Goal: Information Seeking & Learning: Learn about a topic

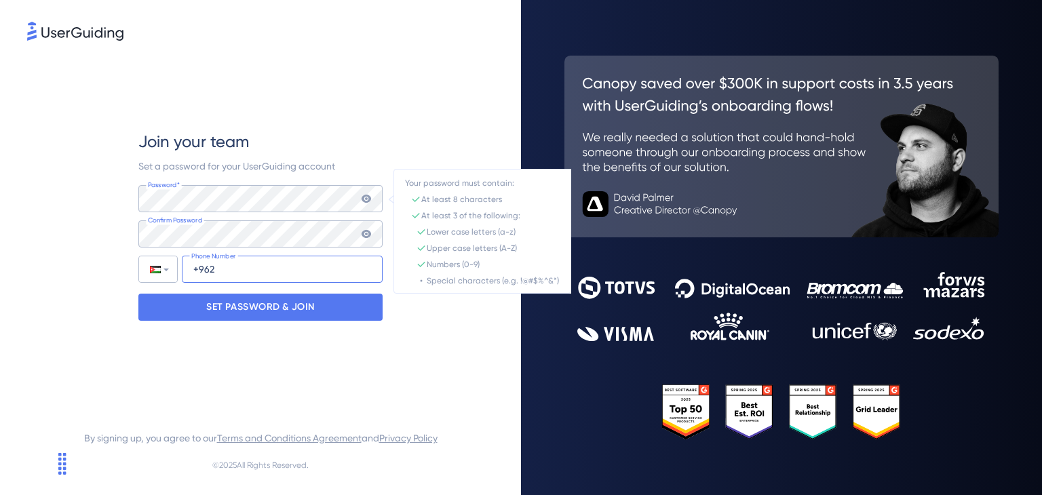
click at [240, 271] on input "+962" at bounding box center [282, 269] width 201 height 27
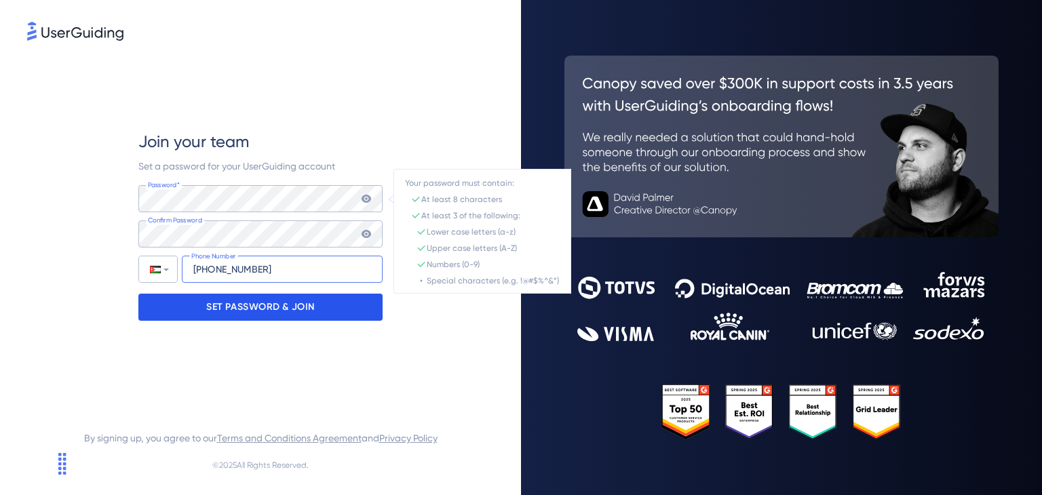
type input "[PHONE_NUMBER]"
click at [265, 313] on p "SET PASSWORD & JOIN" at bounding box center [260, 307] width 109 height 22
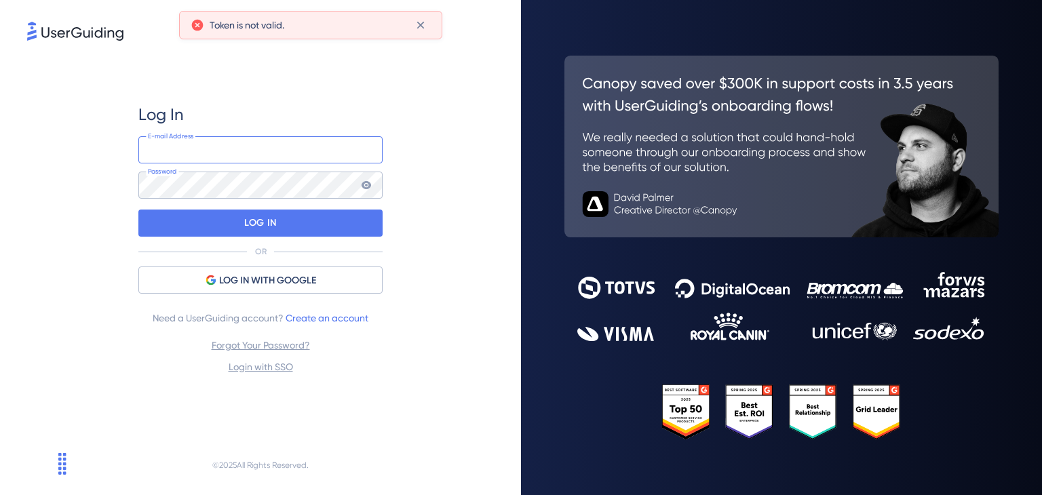
click at [289, 157] on input "email" at bounding box center [260, 149] width 244 height 27
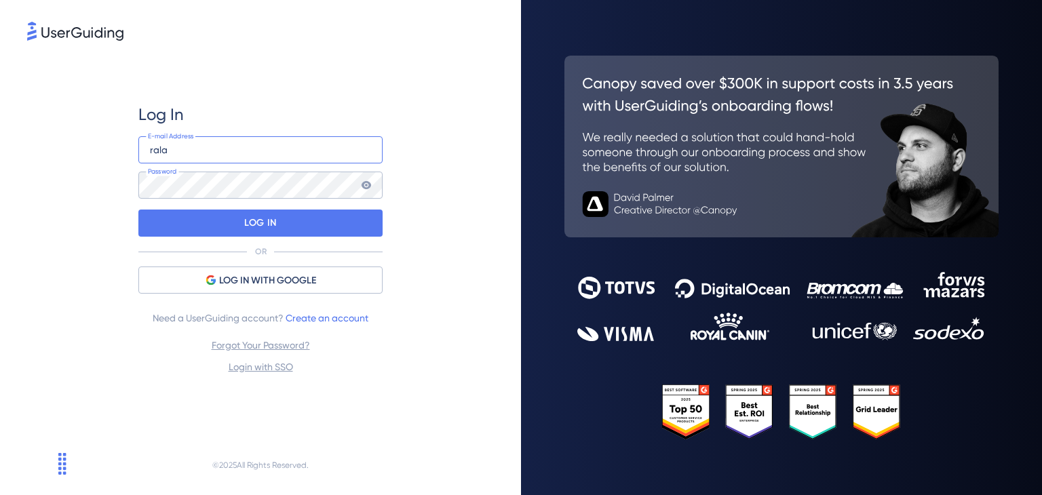
type input "[EMAIL_ADDRESS][DOMAIN_NAME]"
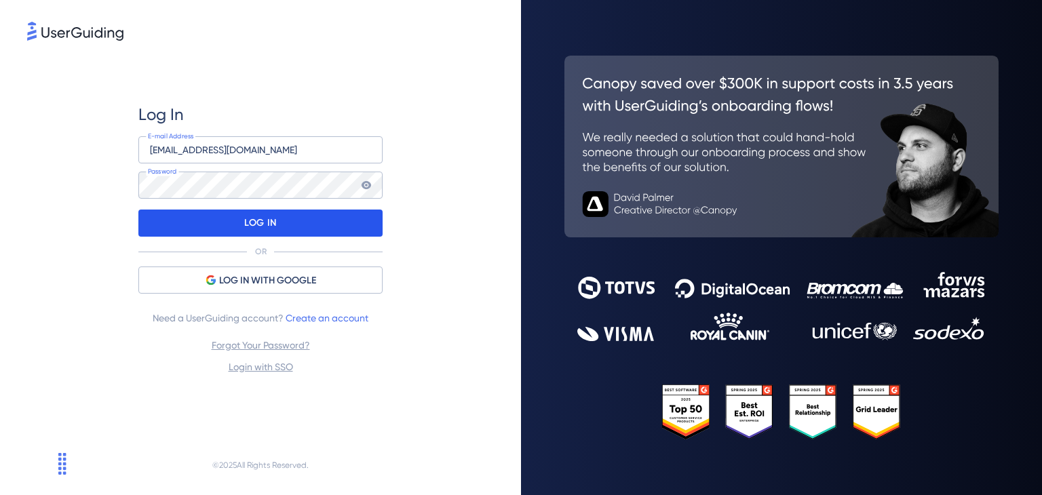
click at [307, 221] on div "LOG IN" at bounding box center [260, 223] width 244 height 27
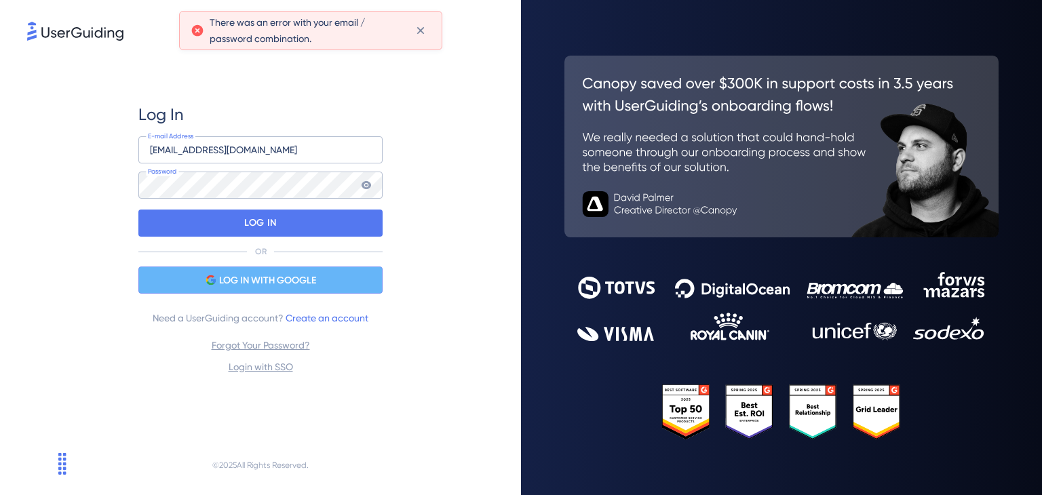
click at [284, 273] on span "LOG IN WITH GOOGLE" at bounding box center [267, 281] width 97 height 16
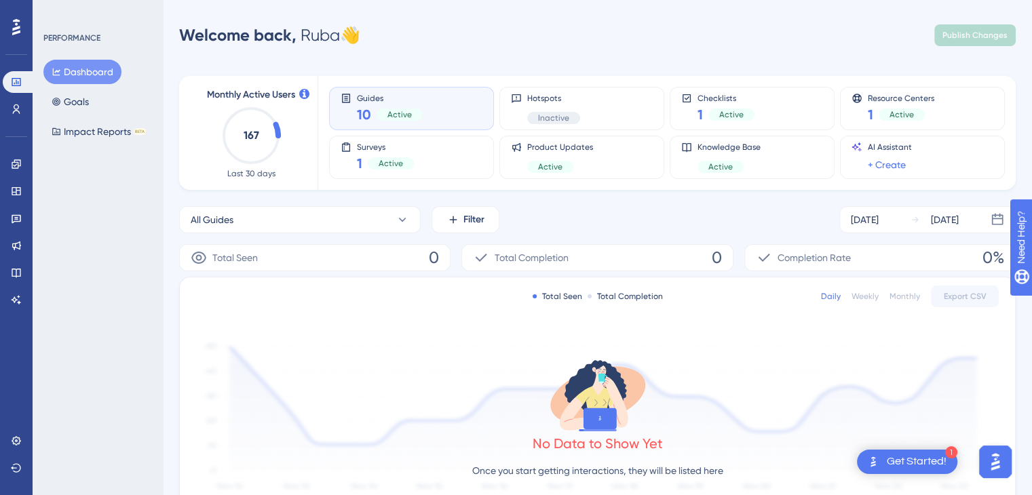
click at [380, 107] on div "10 Active" at bounding box center [390, 114] width 66 height 19
click at [362, 115] on span "10" at bounding box center [364, 114] width 14 height 19
click at [397, 117] on span "Active" at bounding box center [399, 114] width 24 height 11
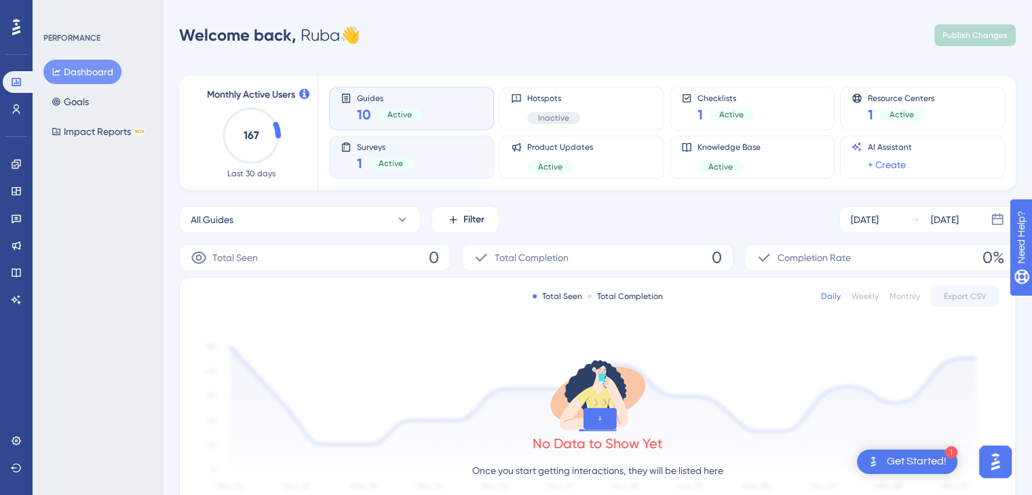
click at [423, 175] on div "Surveys 1 Active" at bounding box center [411, 157] width 165 height 43
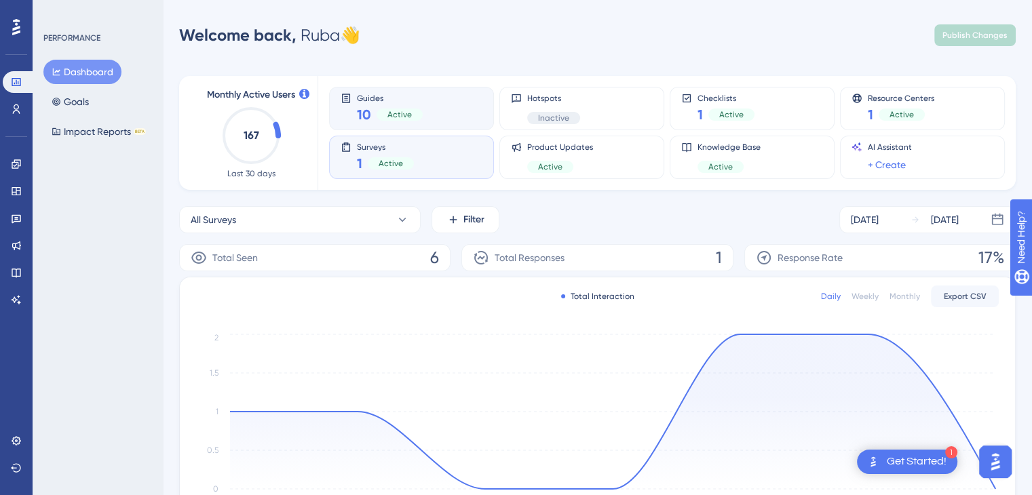
click at [442, 94] on div "Guides 10 Active" at bounding box center [412, 108] width 142 height 31
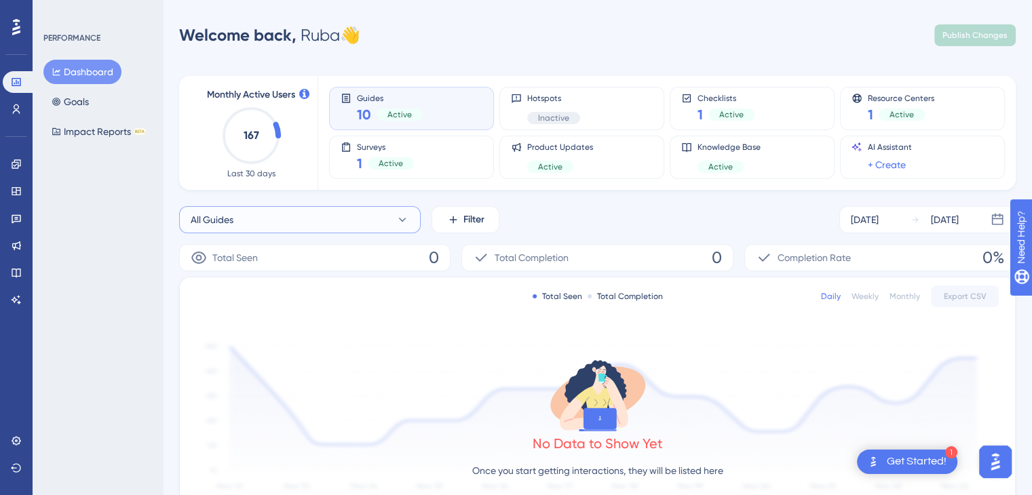
click at [362, 210] on button "All Guides" at bounding box center [300, 219] width 242 height 27
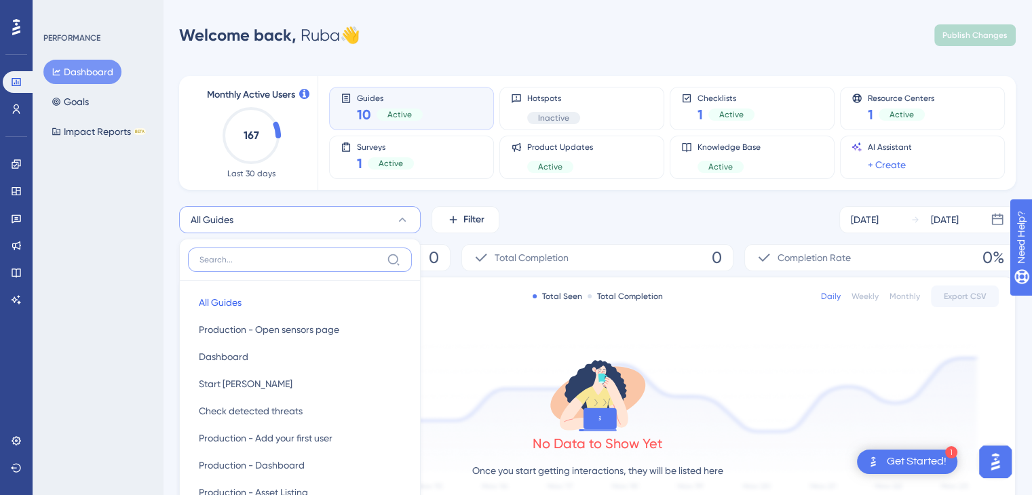
scroll to position [128, 0]
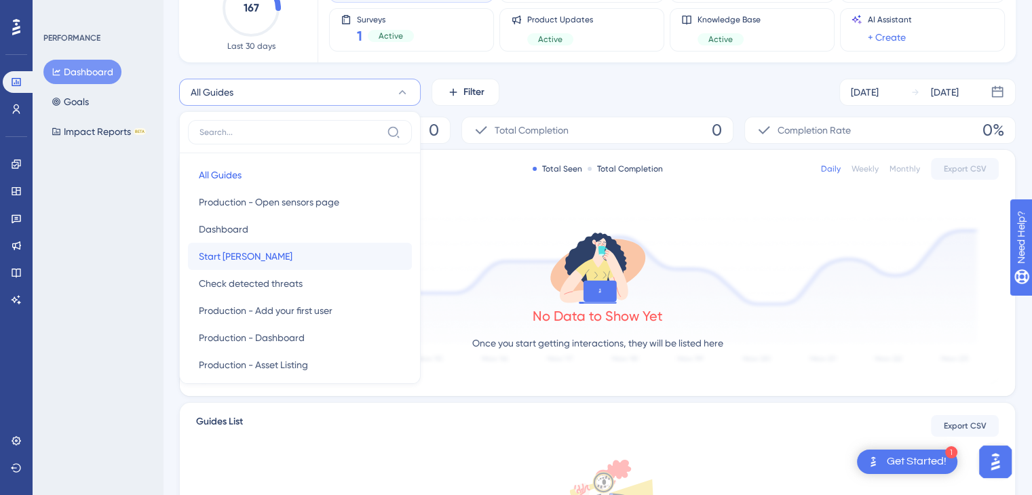
click at [320, 244] on button "Start [PERSON_NAME] Start [PERSON_NAME]" at bounding box center [300, 256] width 224 height 27
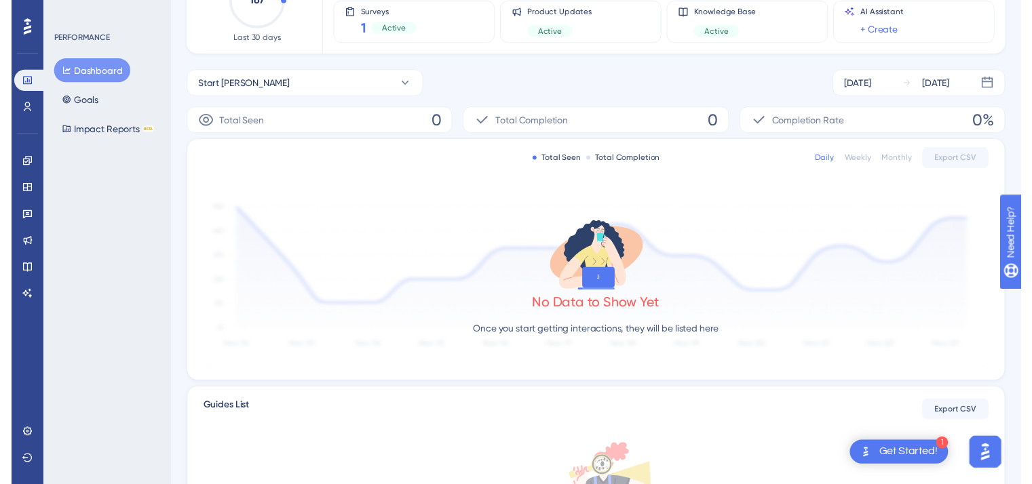
scroll to position [0, 0]
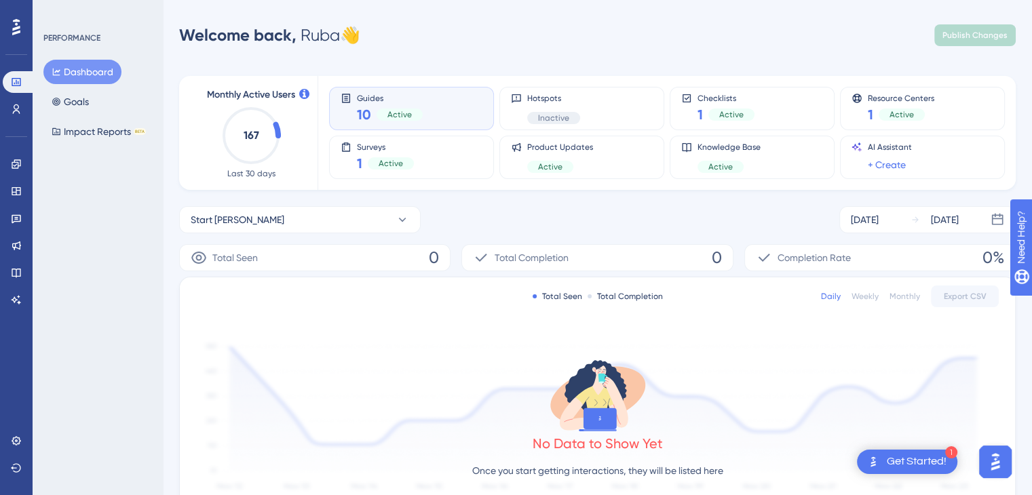
click at [909, 463] on div "Get Started!" at bounding box center [917, 462] width 60 height 15
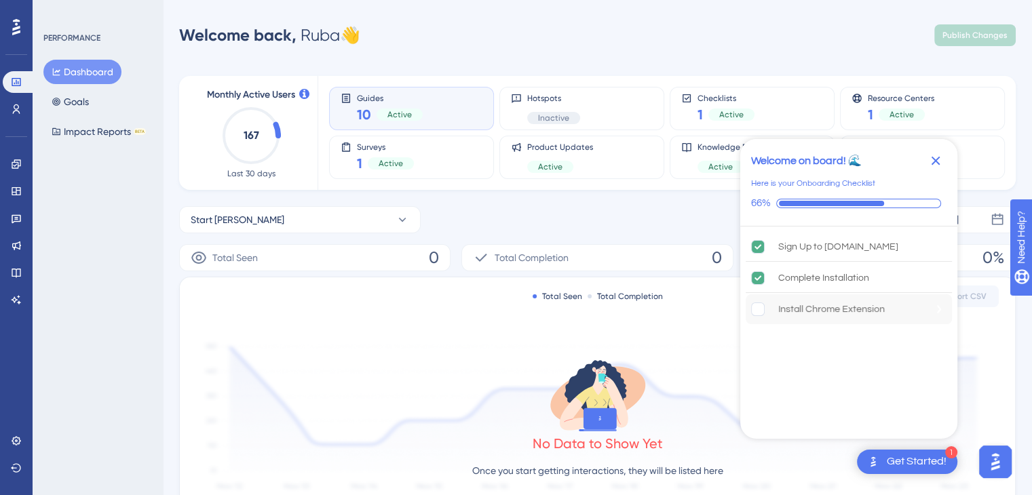
click at [824, 315] on div "Install Chrome Extension" at bounding box center [831, 309] width 107 height 16
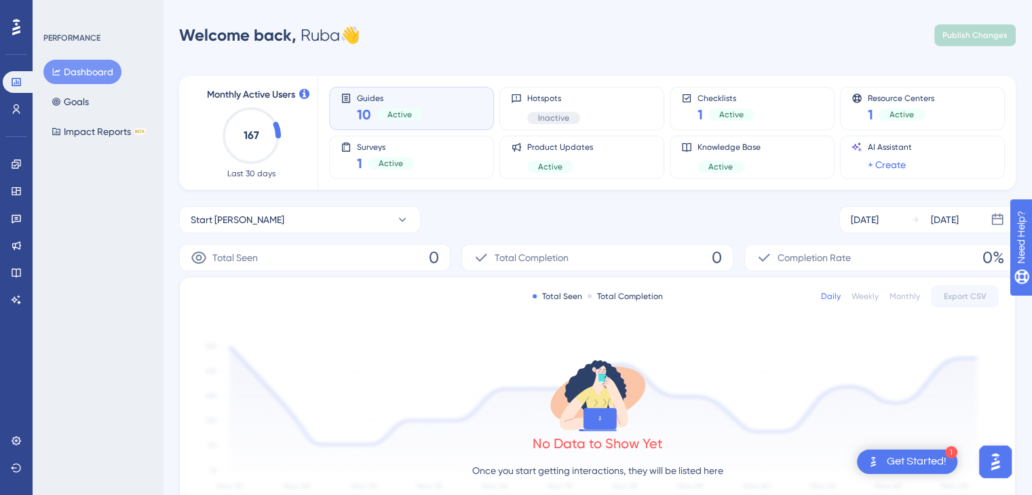
click at [250, 134] on text "167" at bounding box center [252, 135] width 16 height 13
click at [624, 52] on div "Performance Users Engagement Widgets Feedback Product Updates Knowledge Base AI…" at bounding box center [597, 427] width 869 height 811
click at [59, 98] on icon at bounding box center [56, 101] width 9 height 9
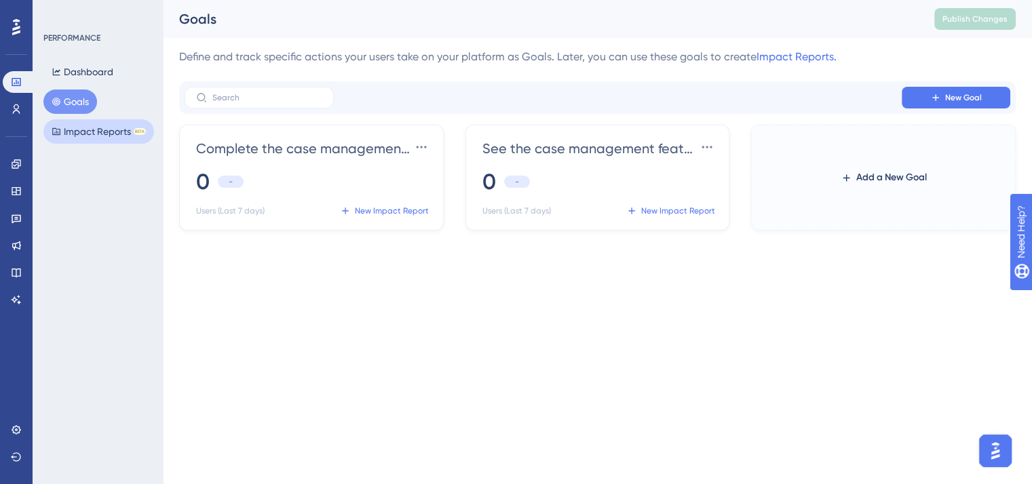
click at [103, 131] on button "Impact Reports BETA" at bounding box center [98, 131] width 111 height 24
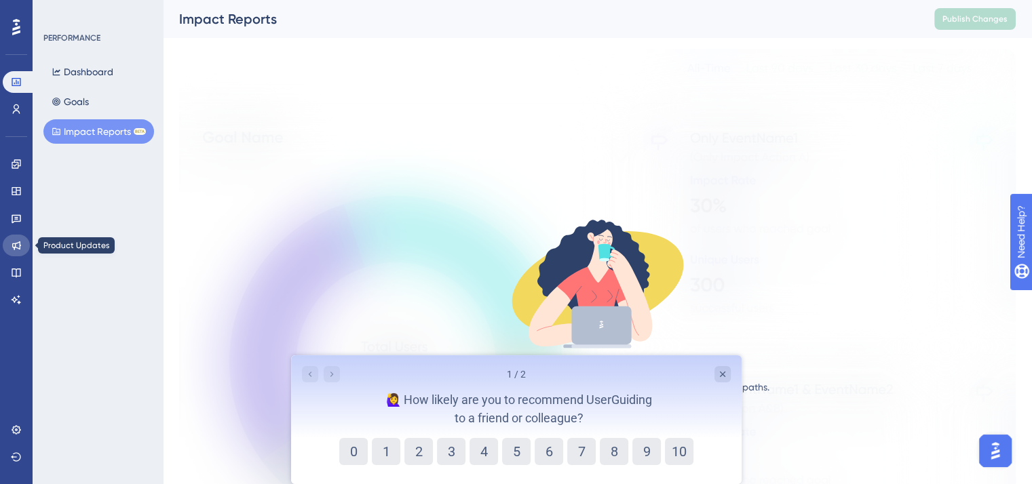
click at [16, 245] on icon at bounding box center [16, 246] width 9 height 9
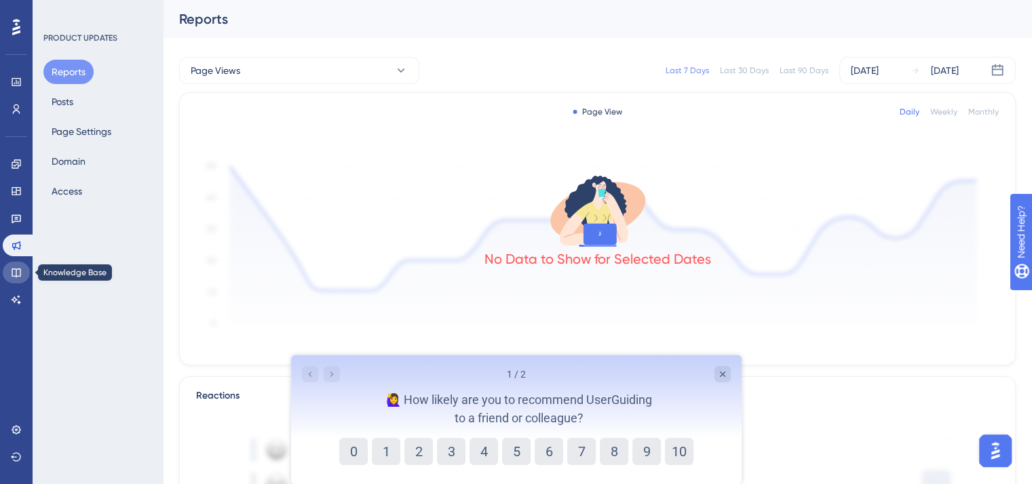
click at [12, 274] on icon at bounding box center [16, 273] width 9 height 9
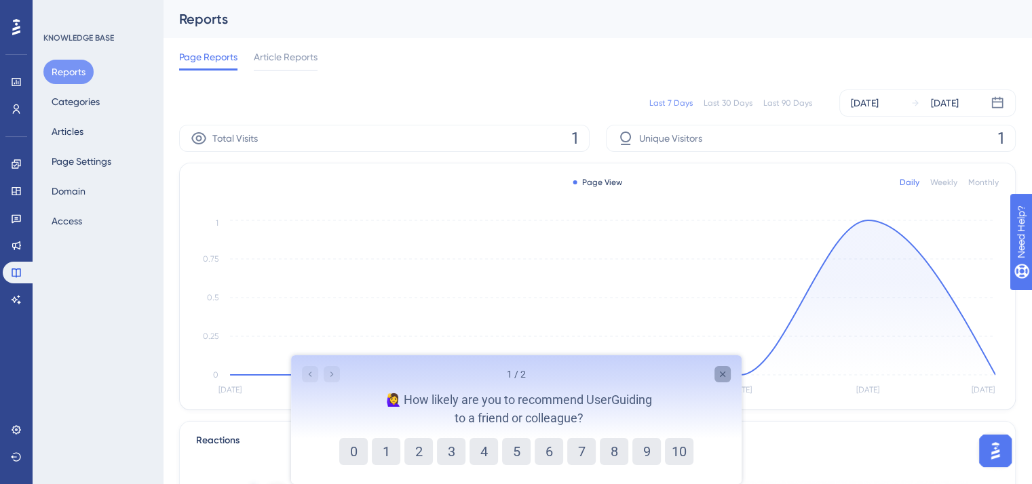
click at [714, 376] on div "Close survey" at bounding box center [722, 374] width 16 height 16
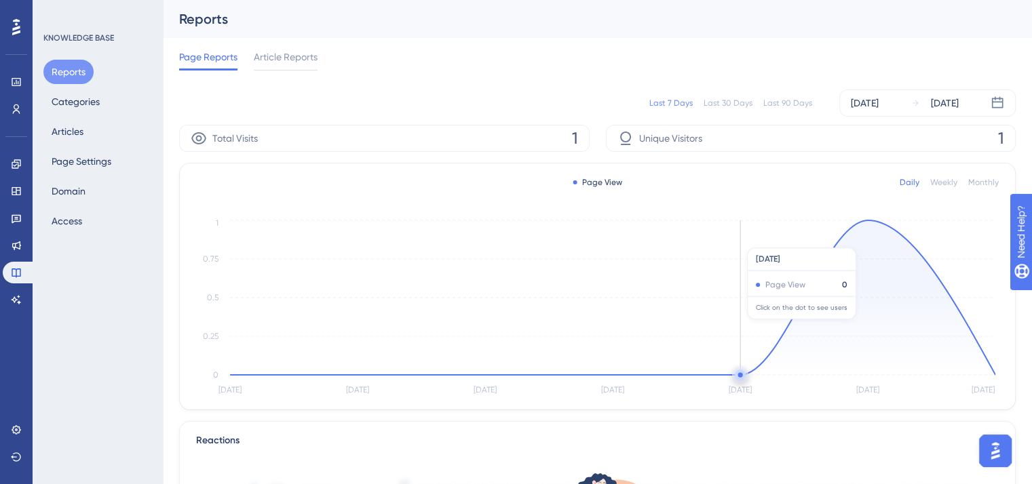
scroll to position [0, 10]
click at [862, 223] on circle at bounding box center [867, 220] width 11 height 11
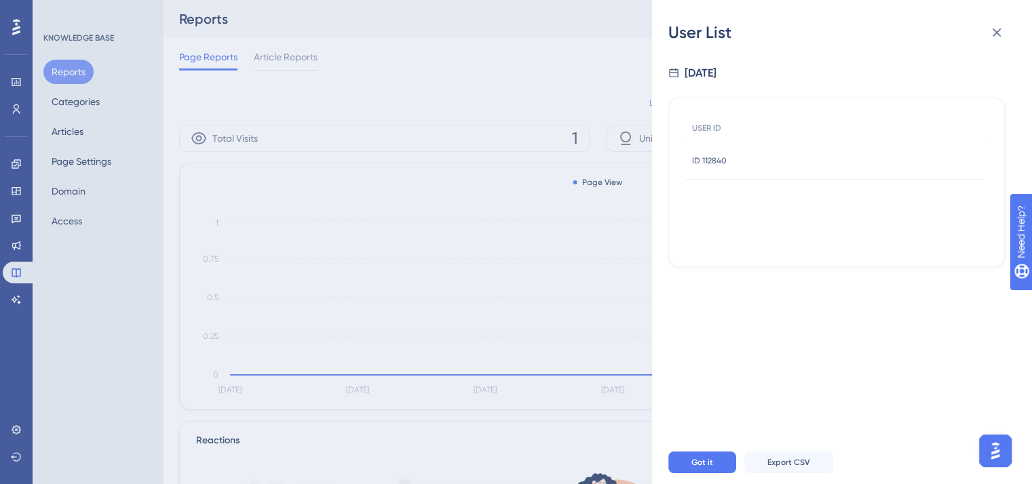
click at [755, 157] on div "ID 112840 ID 112840" at bounding box center [834, 161] width 299 height 38
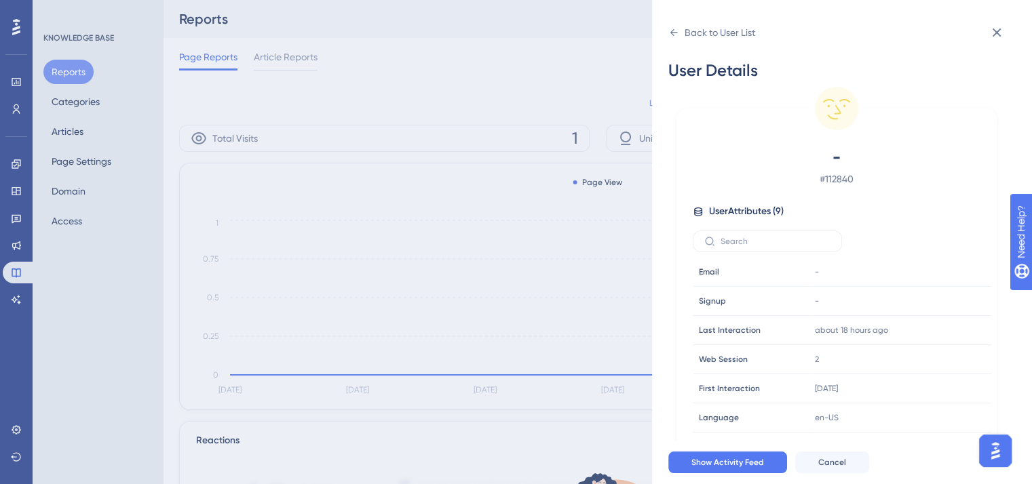
scroll to position [16, 0]
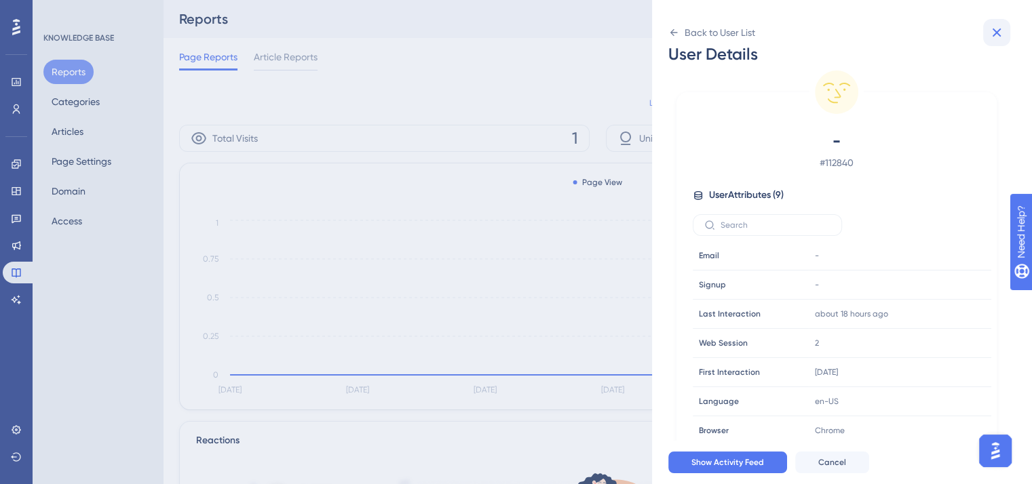
click at [991, 41] on button at bounding box center [996, 32] width 27 height 27
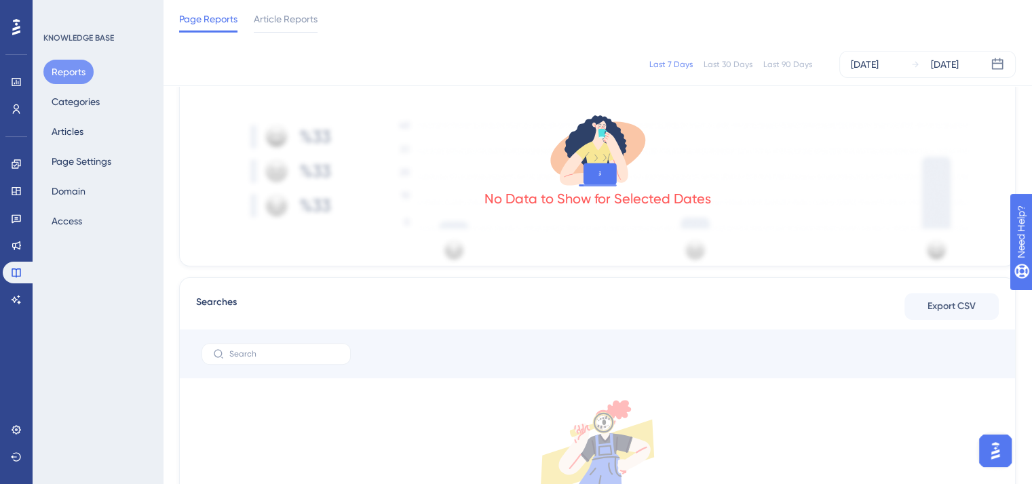
scroll to position [0, 10]
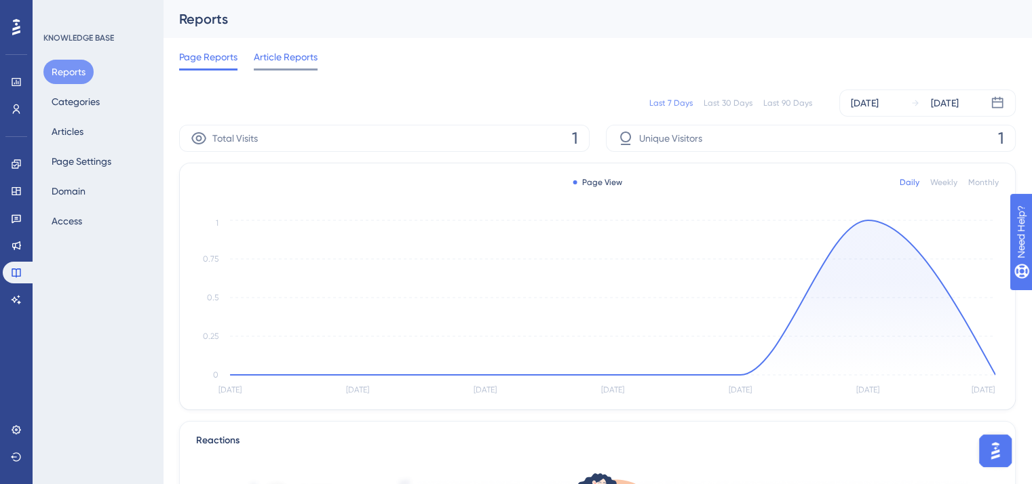
click at [274, 58] on span "Article Reports" at bounding box center [286, 57] width 64 height 16
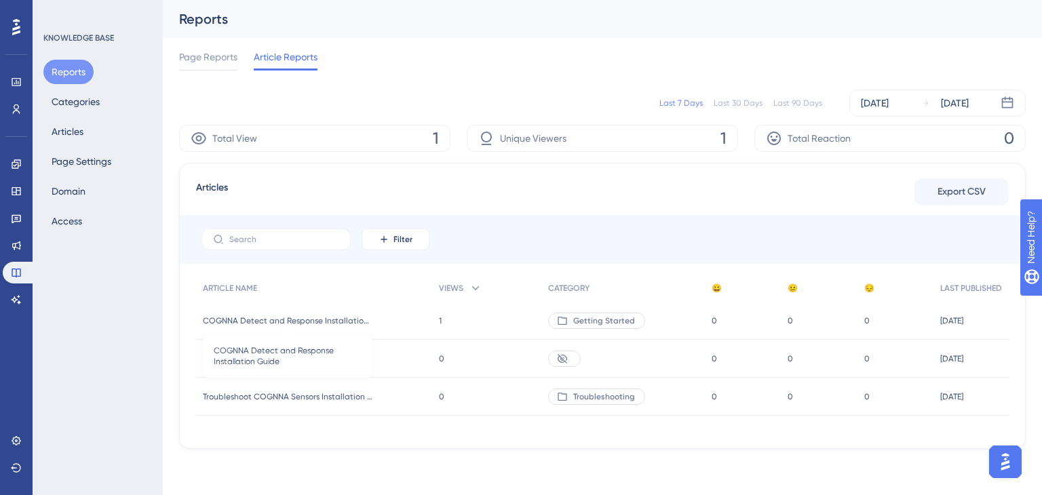
click at [315, 324] on span "COGNNA Detect and Response Installation Guide" at bounding box center [288, 320] width 170 height 11
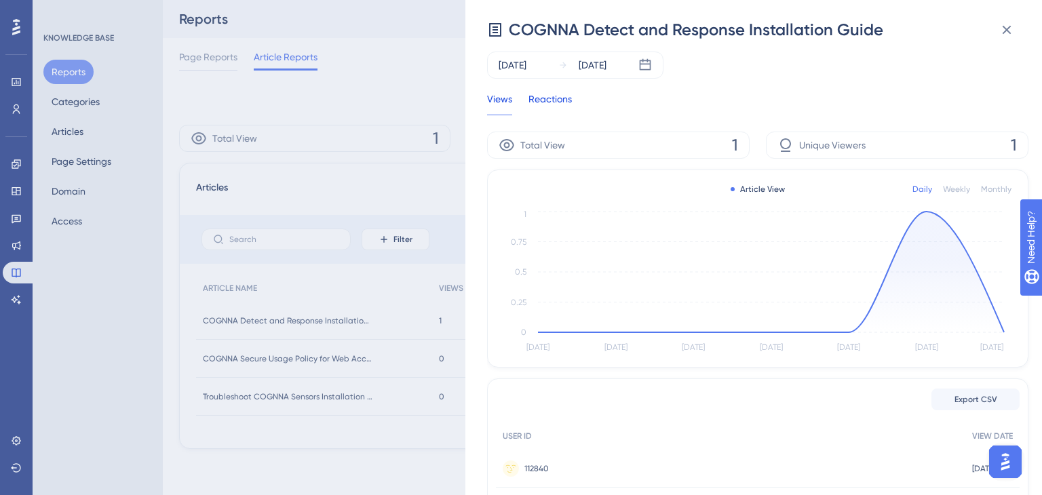
click at [551, 102] on div "Reactions" at bounding box center [550, 103] width 43 height 24
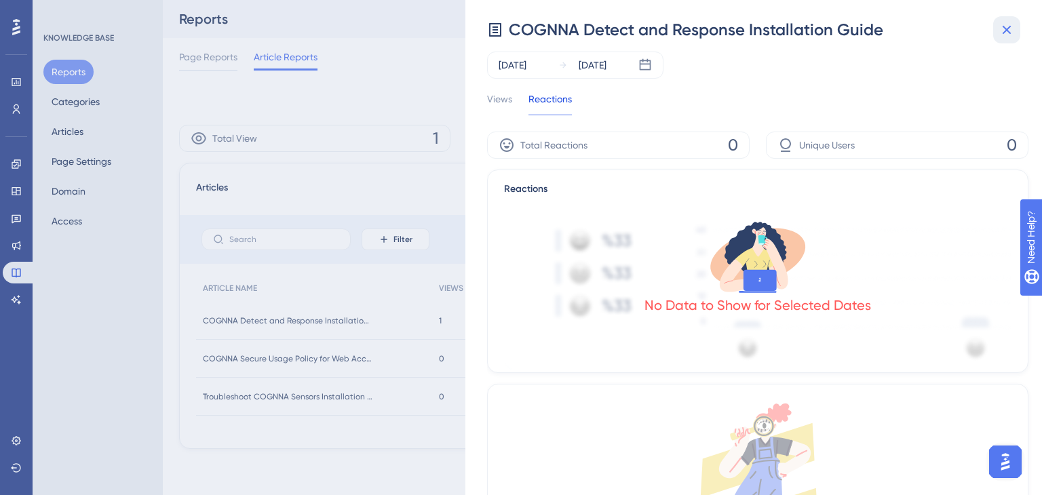
click at [1010, 26] on icon at bounding box center [1007, 30] width 9 height 9
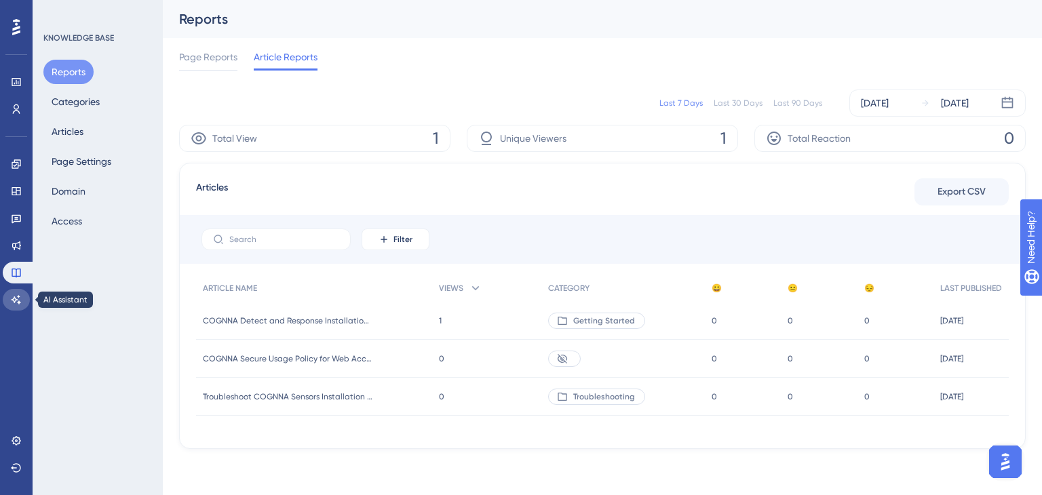
click at [9, 305] on link at bounding box center [16, 300] width 27 height 22
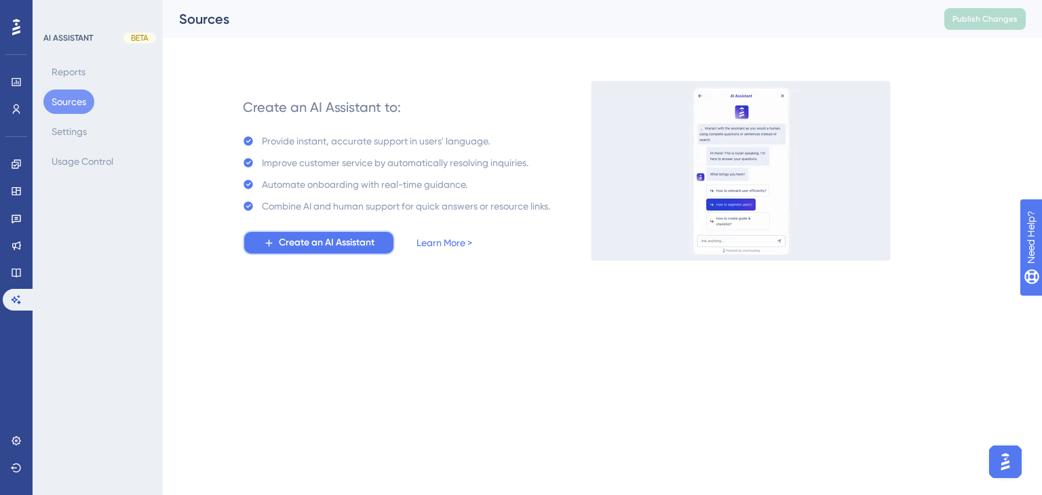
click at [299, 244] on span "Create an AI Assistant" at bounding box center [327, 243] width 96 height 16
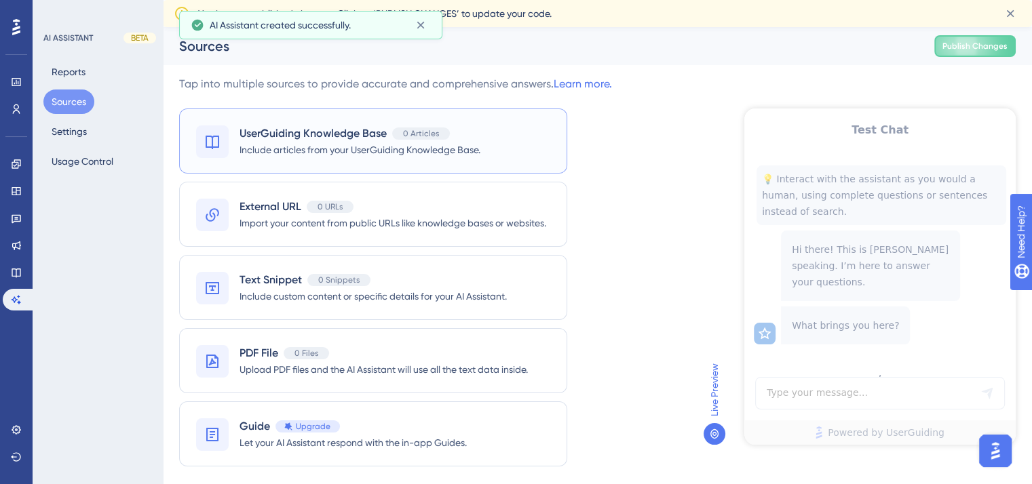
click at [526, 138] on div "UserGuiding Knowledge Base 0 Articles Include articles from your UserGuiding Kn…" at bounding box center [373, 141] width 388 height 65
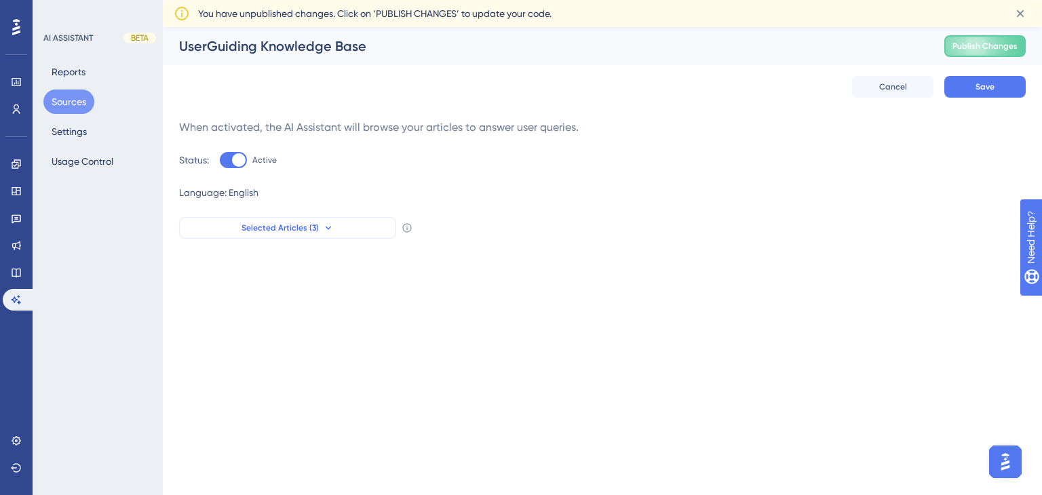
click at [349, 234] on button "Selected Articles (3)" at bounding box center [287, 228] width 217 height 22
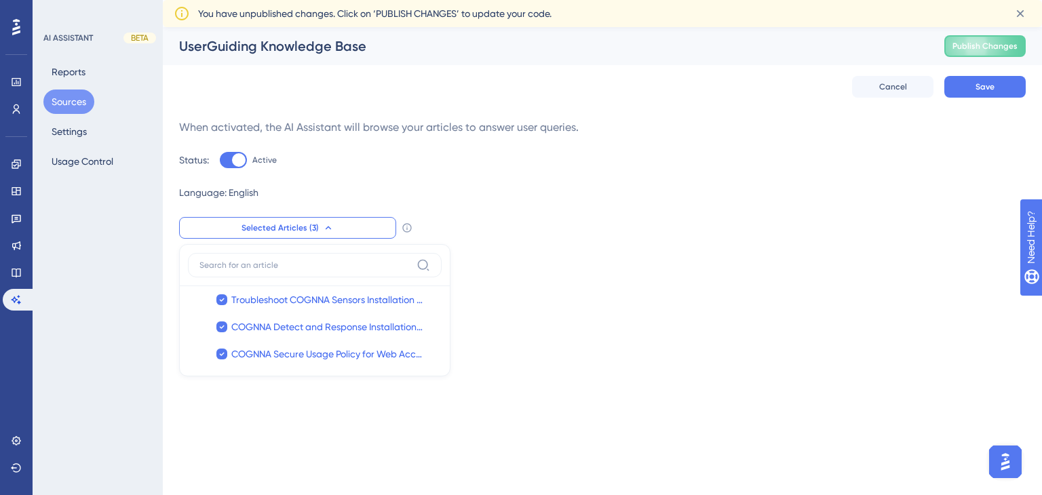
click at [349, 234] on button "Selected Articles (3)" at bounding box center [287, 228] width 217 height 22
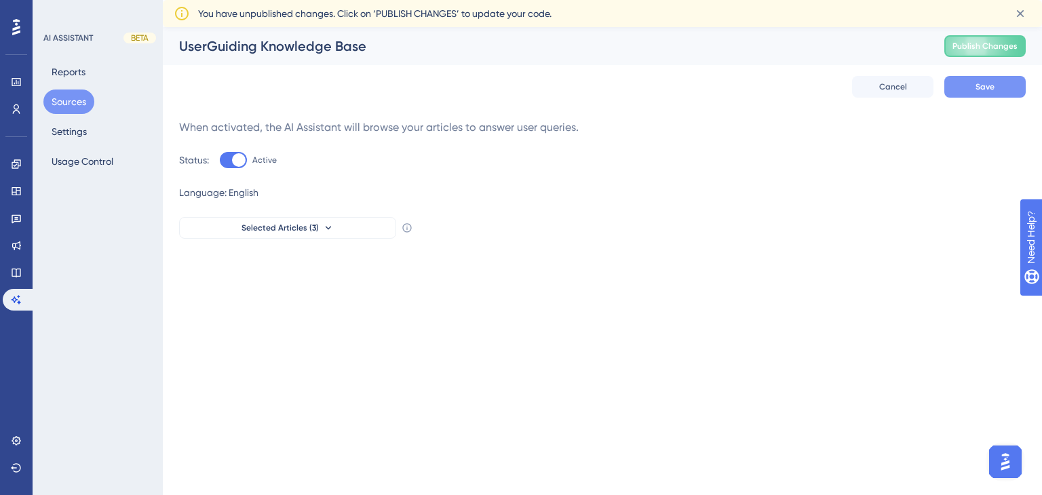
drag, startPoint x: 984, startPoint y: 74, endPoint x: 986, endPoint y: 85, distance: 11.6
click at [986, 85] on div "Cancel Save" at bounding box center [602, 86] width 847 height 43
click at [986, 85] on span "Save" at bounding box center [985, 86] width 19 height 11
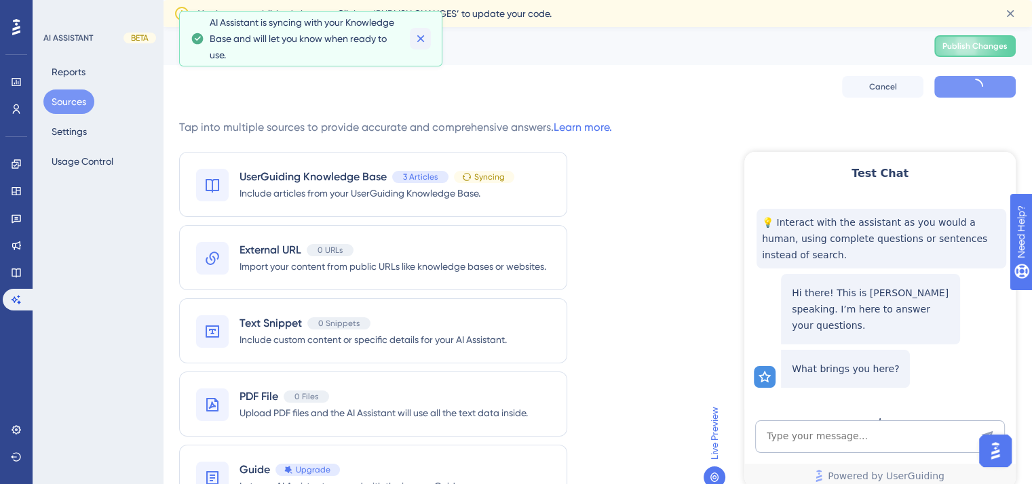
click at [417, 38] on icon at bounding box center [421, 39] width 14 height 14
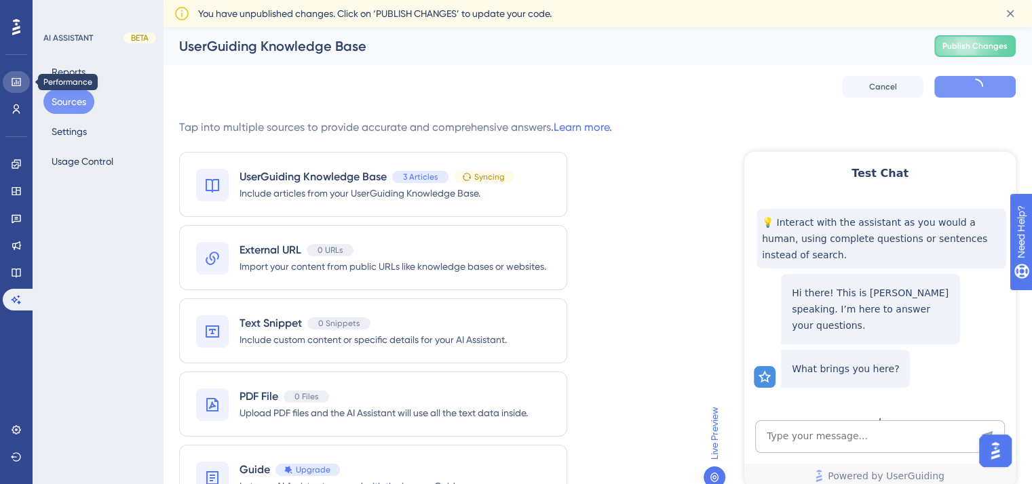
click at [14, 80] on icon at bounding box center [16, 82] width 11 height 11
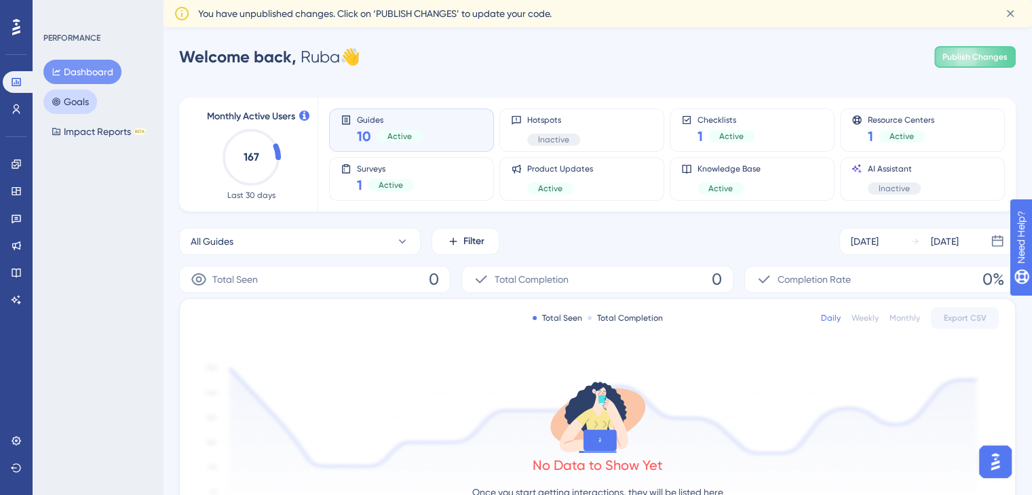
click at [84, 100] on button "Goals" at bounding box center [70, 102] width 54 height 24
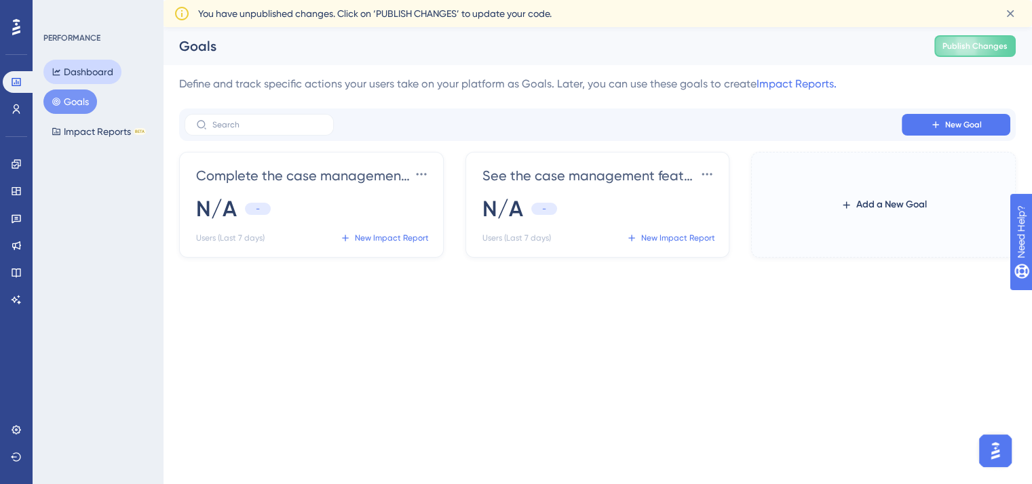
click at [90, 81] on button "Dashboard" at bounding box center [82, 72] width 78 height 24
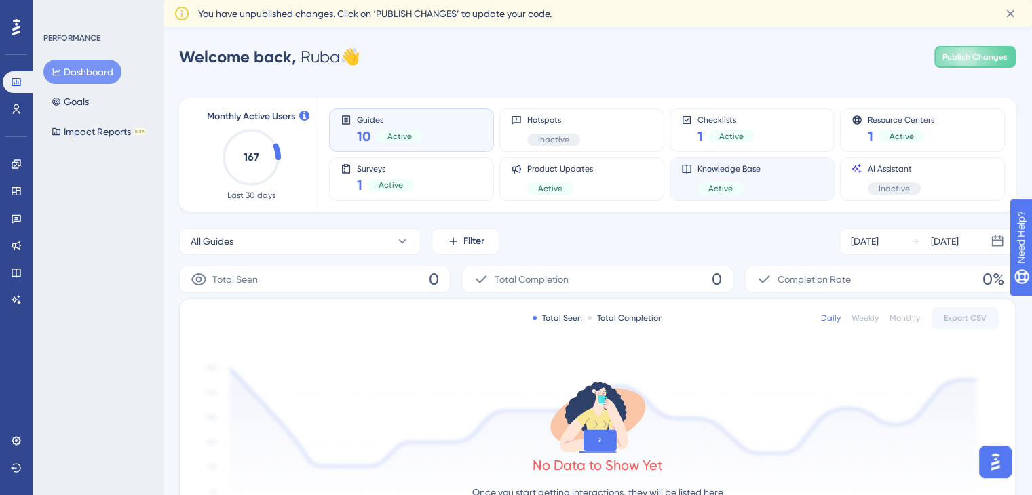
click at [734, 177] on div "Knowledge Base Active" at bounding box center [728, 179] width 63 height 31
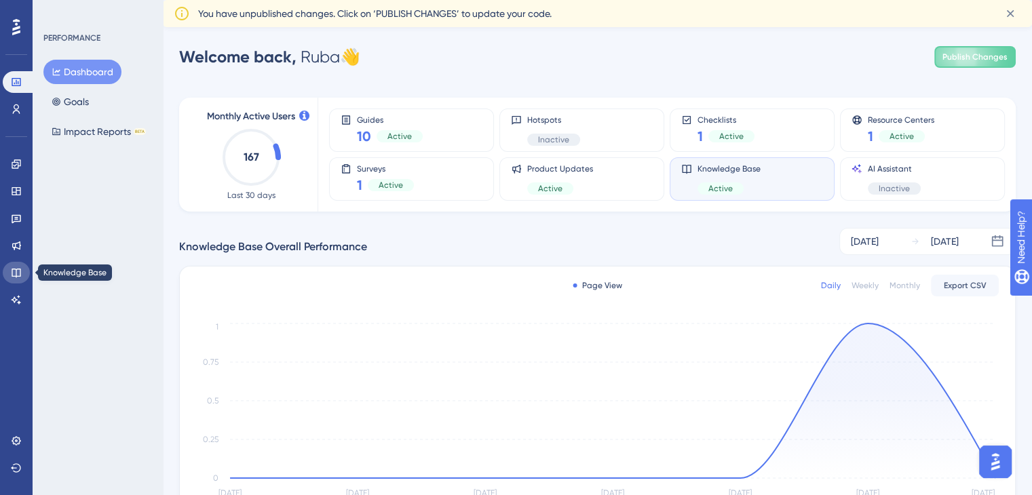
click at [24, 265] on link at bounding box center [16, 273] width 27 height 22
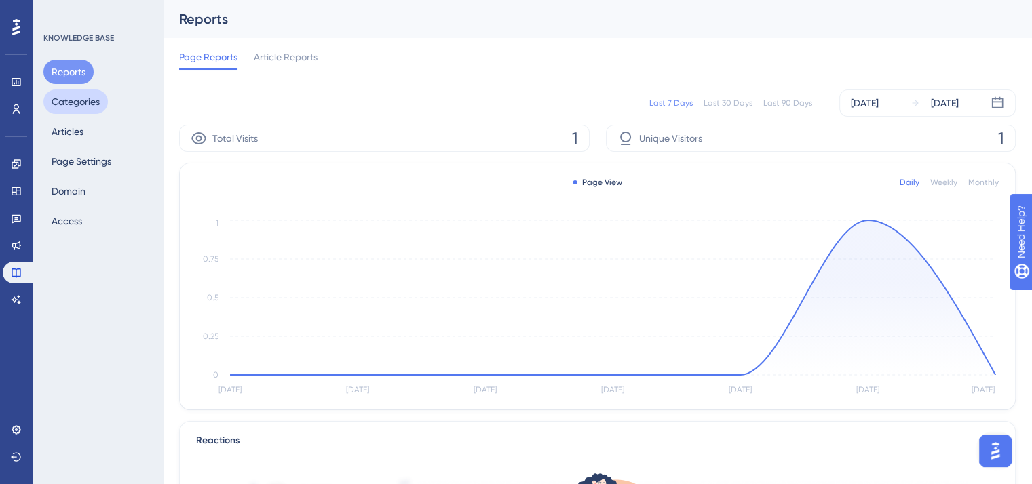
click at [69, 103] on button "Categories" at bounding box center [75, 102] width 64 height 24
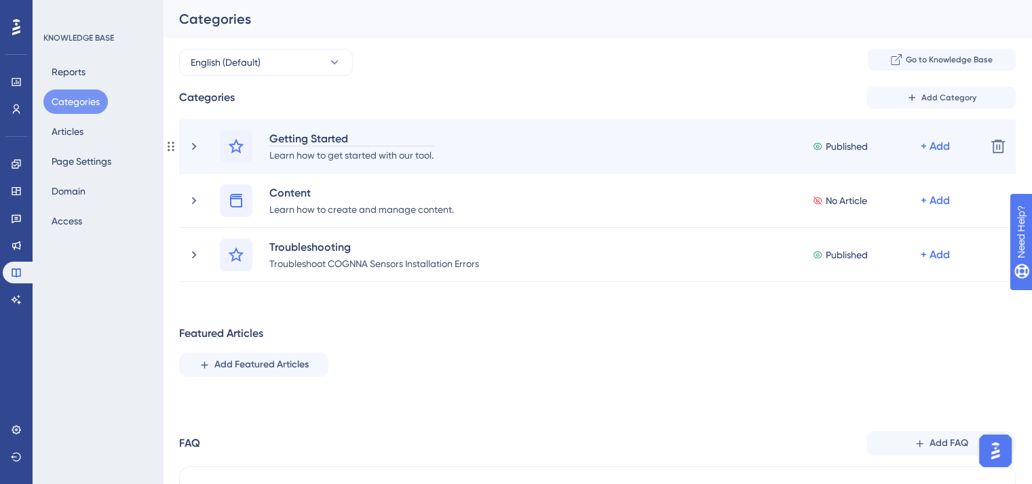
click at [368, 145] on div "Getting Started" at bounding box center [352, 138] width 166 height 16
click at [193, 145] on icon at bounding box center [194, 147] width 14 height 14
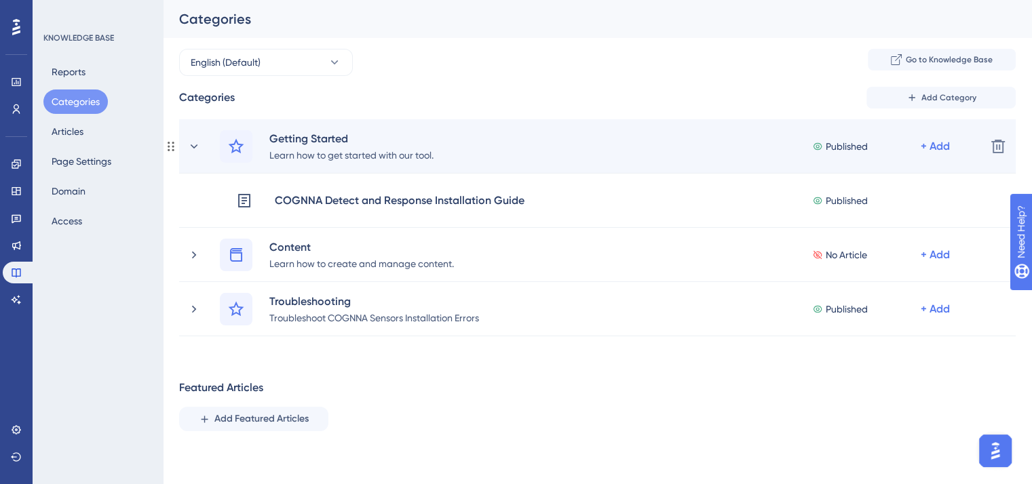
click at [201, 142] on div "Getting Started Learn how to get started with our tool. Published + Add" at bounding box center [581, 146] width 788 height 33
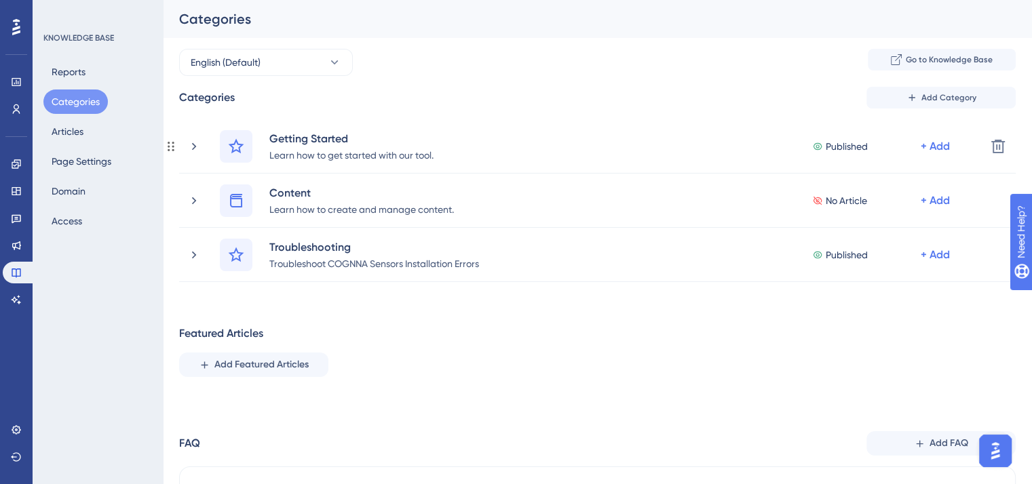
click at [201, 142] on div "Getting Started Learn how to get started with our tool. Published + Add" at bounding box center [581, 146] width 788 height 33
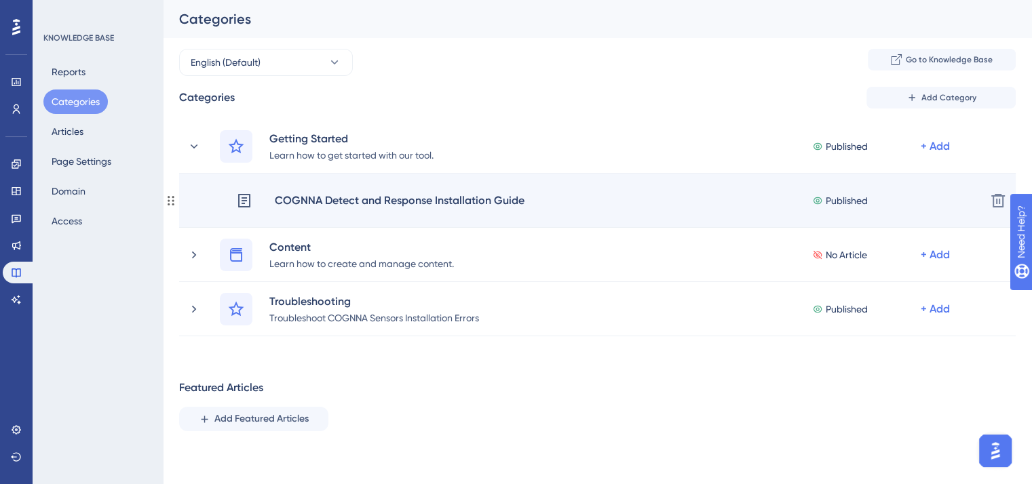
click at [376, 197] on div "COGNNA Detect and Response Installation Guide" at bounding box center [399, 201] width 251 height 18
click at [248, 204] on icon at bounding box center [244, 201] width 16 height 16
click at [757, 212] on div "COGNNA Detect and Response Installation Guide Published + Add Delete" at bounding box center [597, 201] width 837 height 54
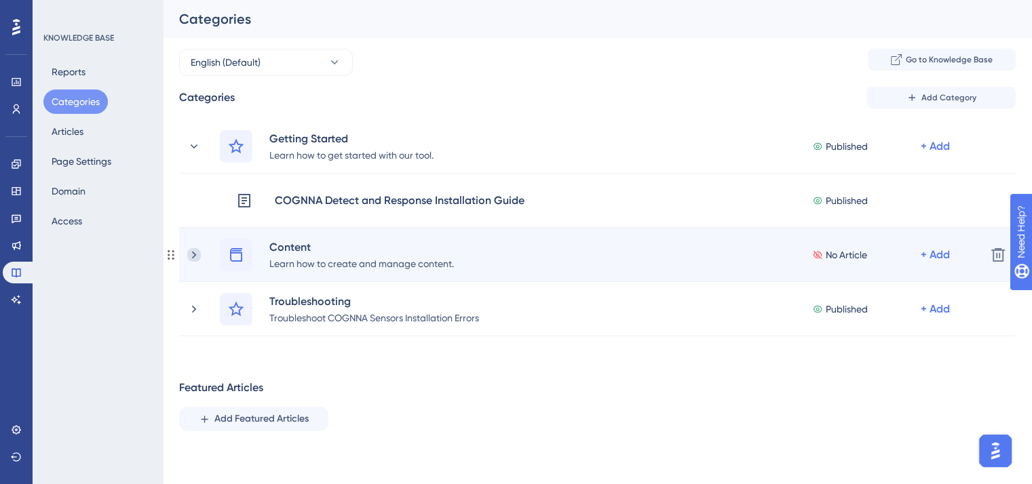
click at [200, 261] on icon at bounding box center [194, 255] width 14 height 14
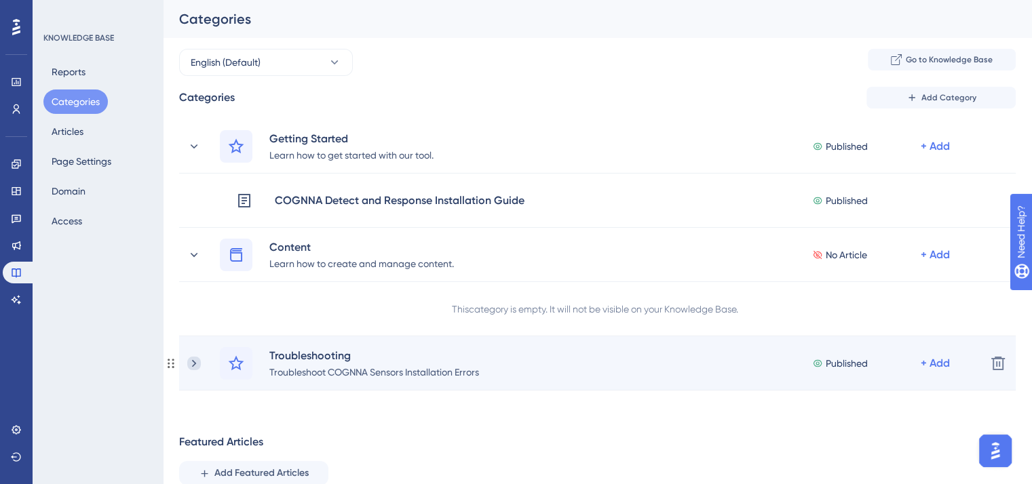
click at [187, 359] on icon at bounding box center [194, 364] width 14 height 14
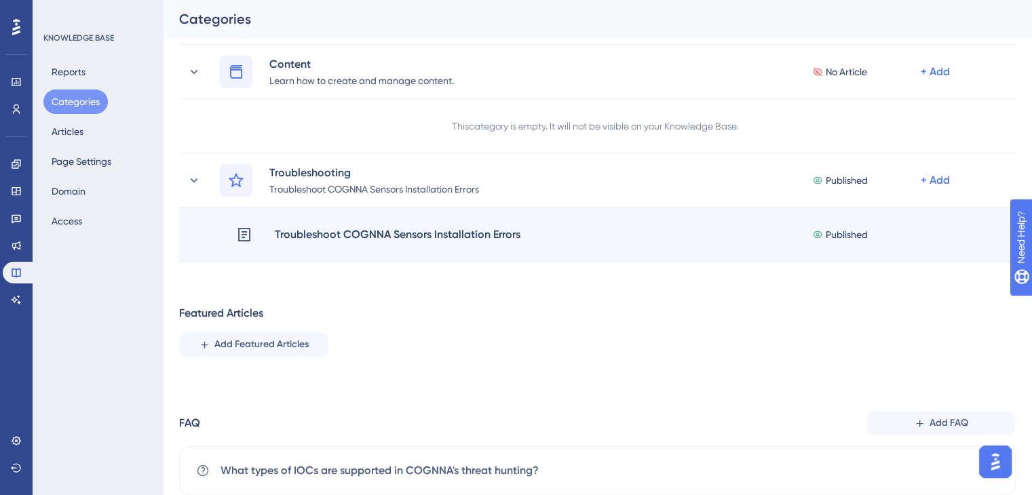
scroll to position [184, 0]
click at [382, 234] on div "Troubleshoot COGNNA Sensors Installation Errors" at bounding box center [397, 234] width 247 height 18
click at [487, 233] on div "Troubleshoot COGNNA Sensors Installation Errors" at bounding box center [397, 234] width 247 height 18
click at [507, 226] on div "Troubleshoot COGNNA Sensors Installation Errors" at bounding box center [397, 234] width 247 height 18
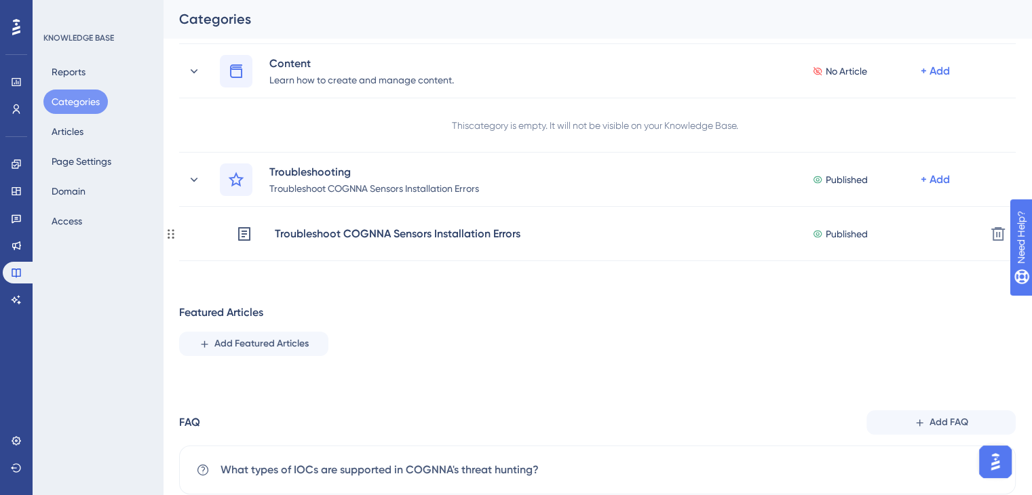
click at [507, 226] on div "Troubleshoot COGNNA Sensors Installation Errors" at bounding box center [397, 234] width 247 height 18
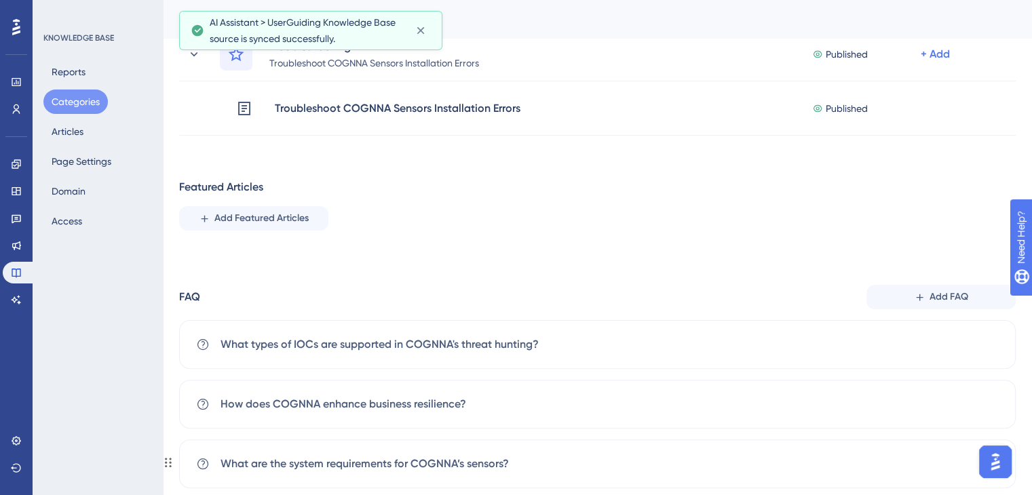
scroll to position [440, 0]
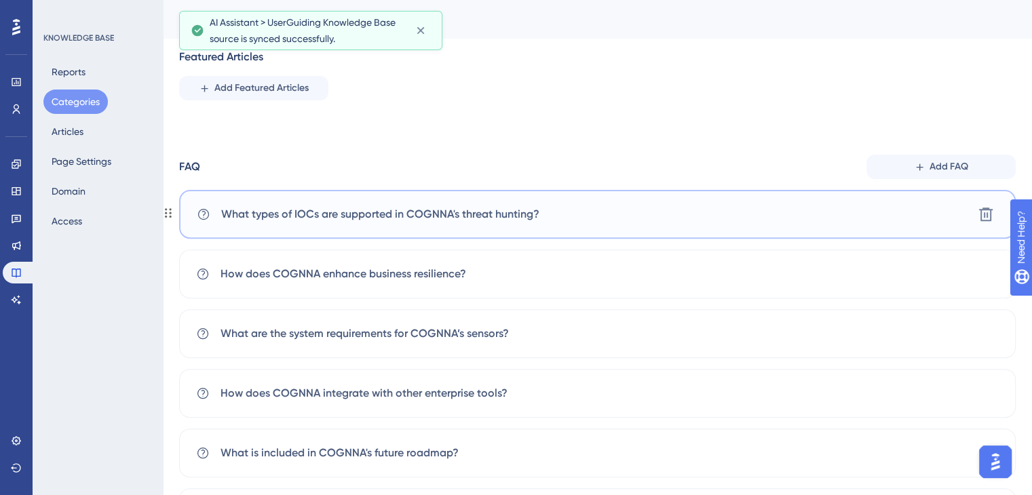
click at [372, 212] on span "What types of IOCs are supported in COGNNA's threat hunting?" at bounding box center [380, 214] width 318 height 16
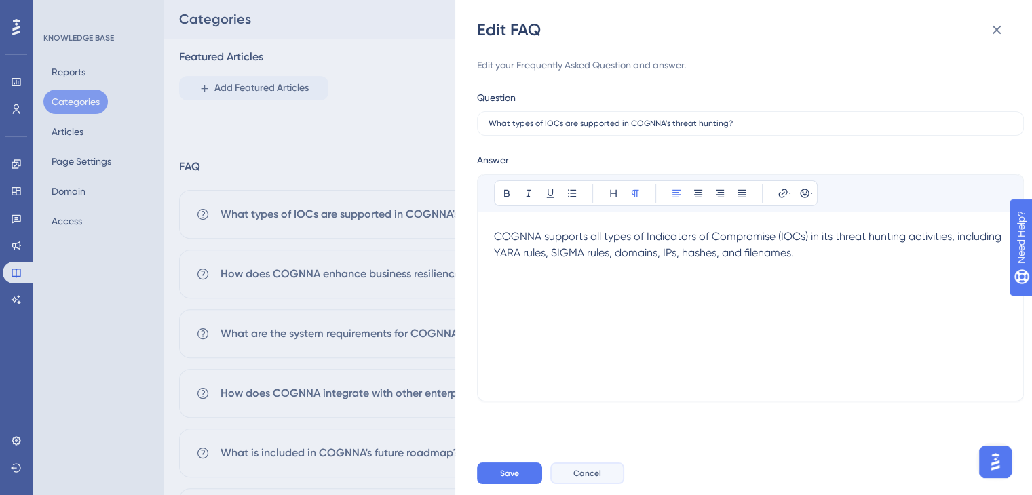
click at [578, 484] on button "Cancel" at bounding box center [587, 474] width 74 height 22
